Goal: Download file/media

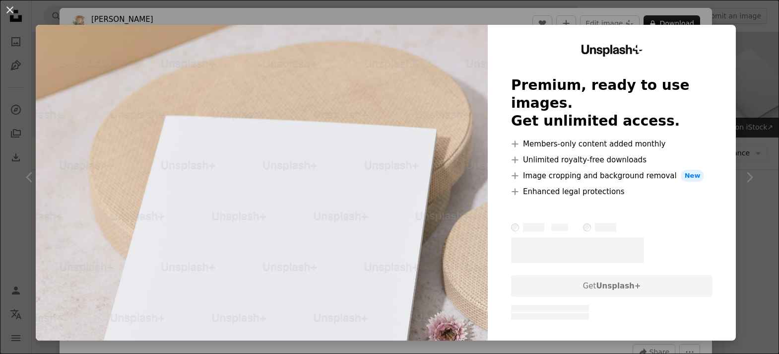
scroll to position [4827, 0]
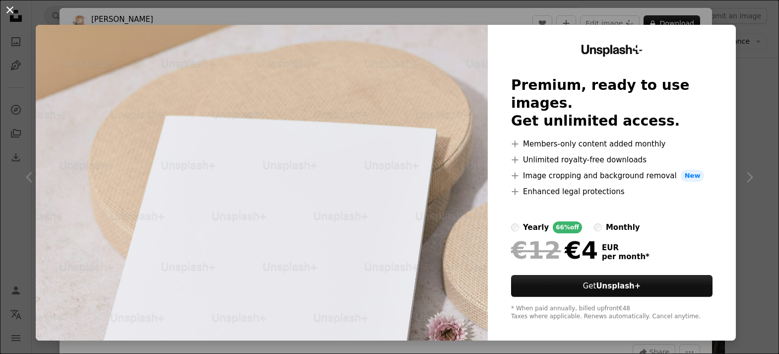
click at [10, 9] on button "An X shape" at bounding box center [10, 10] width 12 height 12
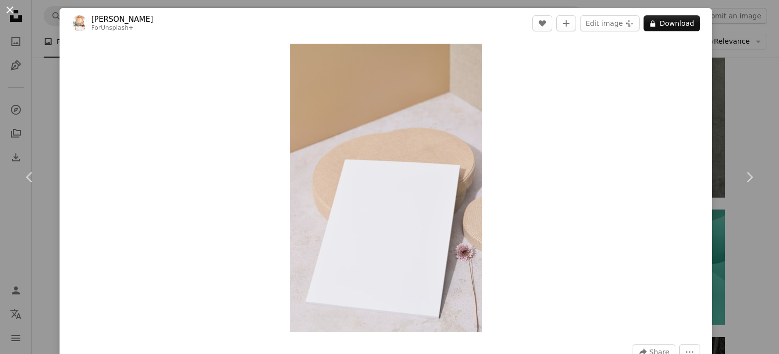
click at [8, 10] on button "An X shape" at bounding box center [10, 10] width 12 height 12
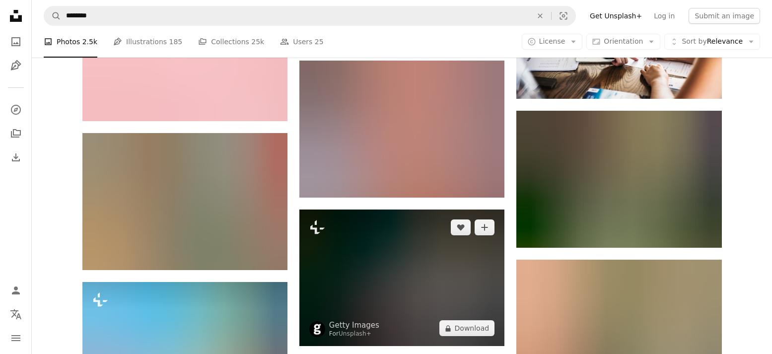
scroll to position [13103, 0]
